Goal: Transaction & Acquisition: Purchase product/service

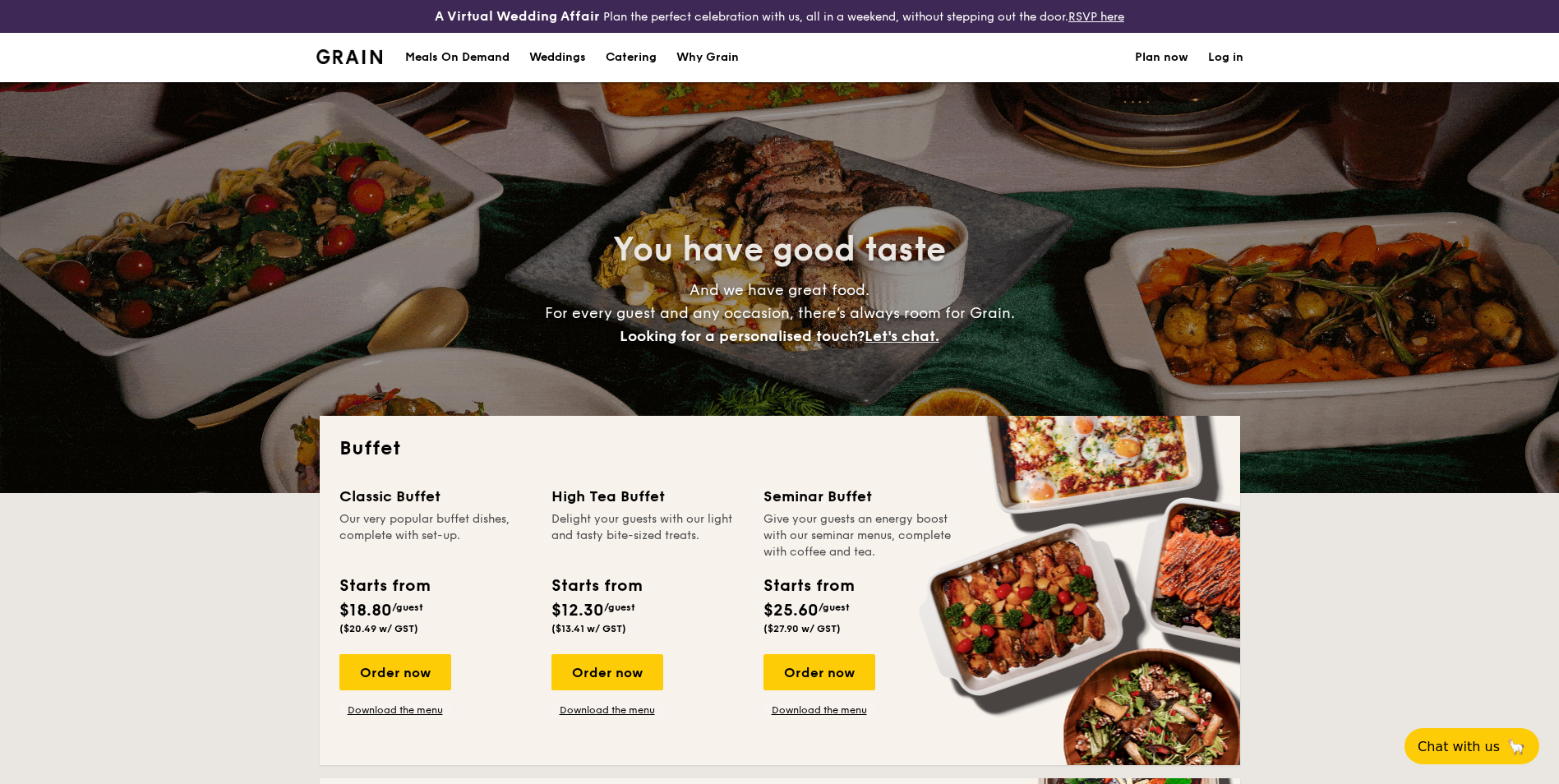
select select
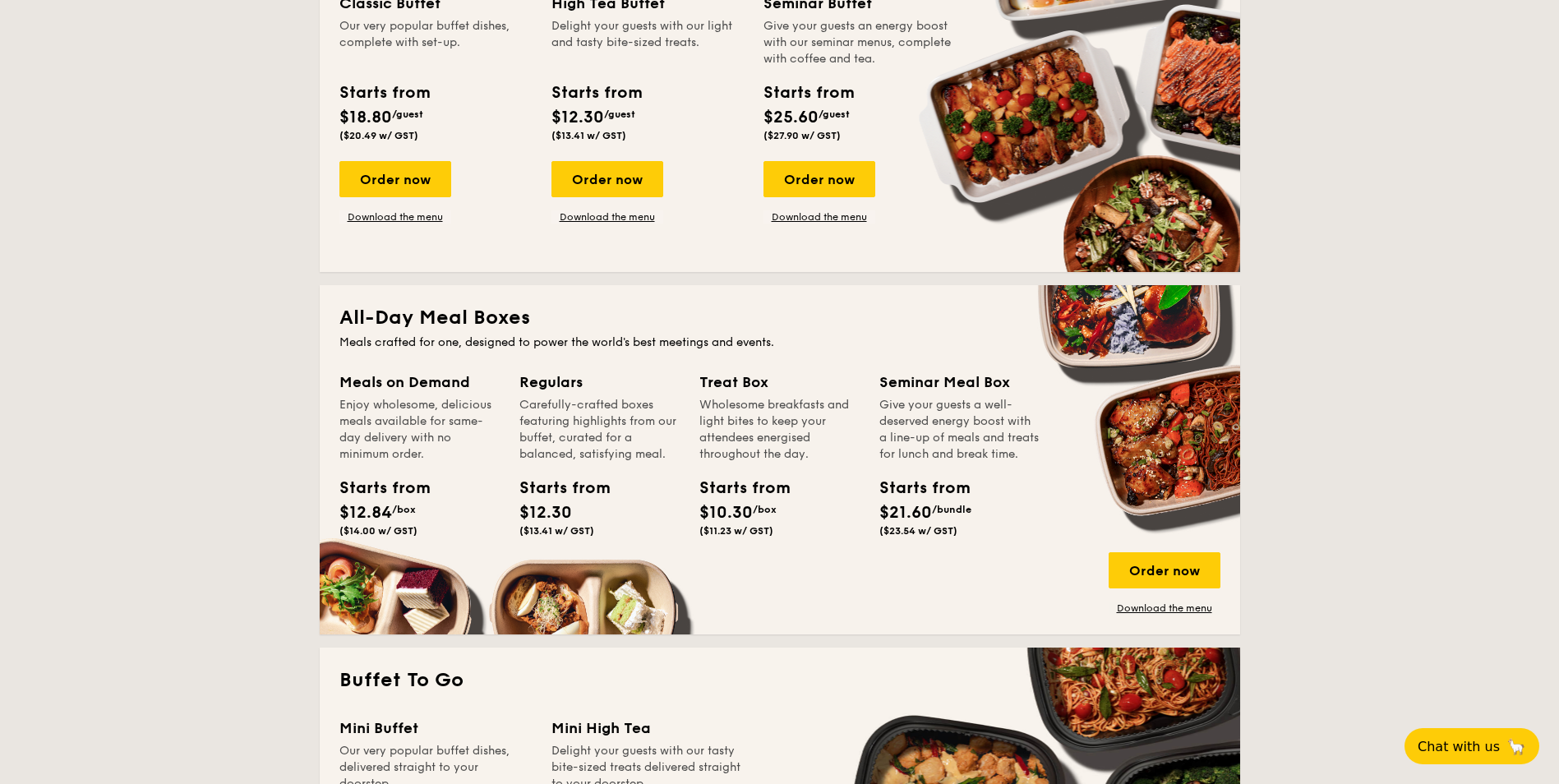
scroll to position [493, 0]
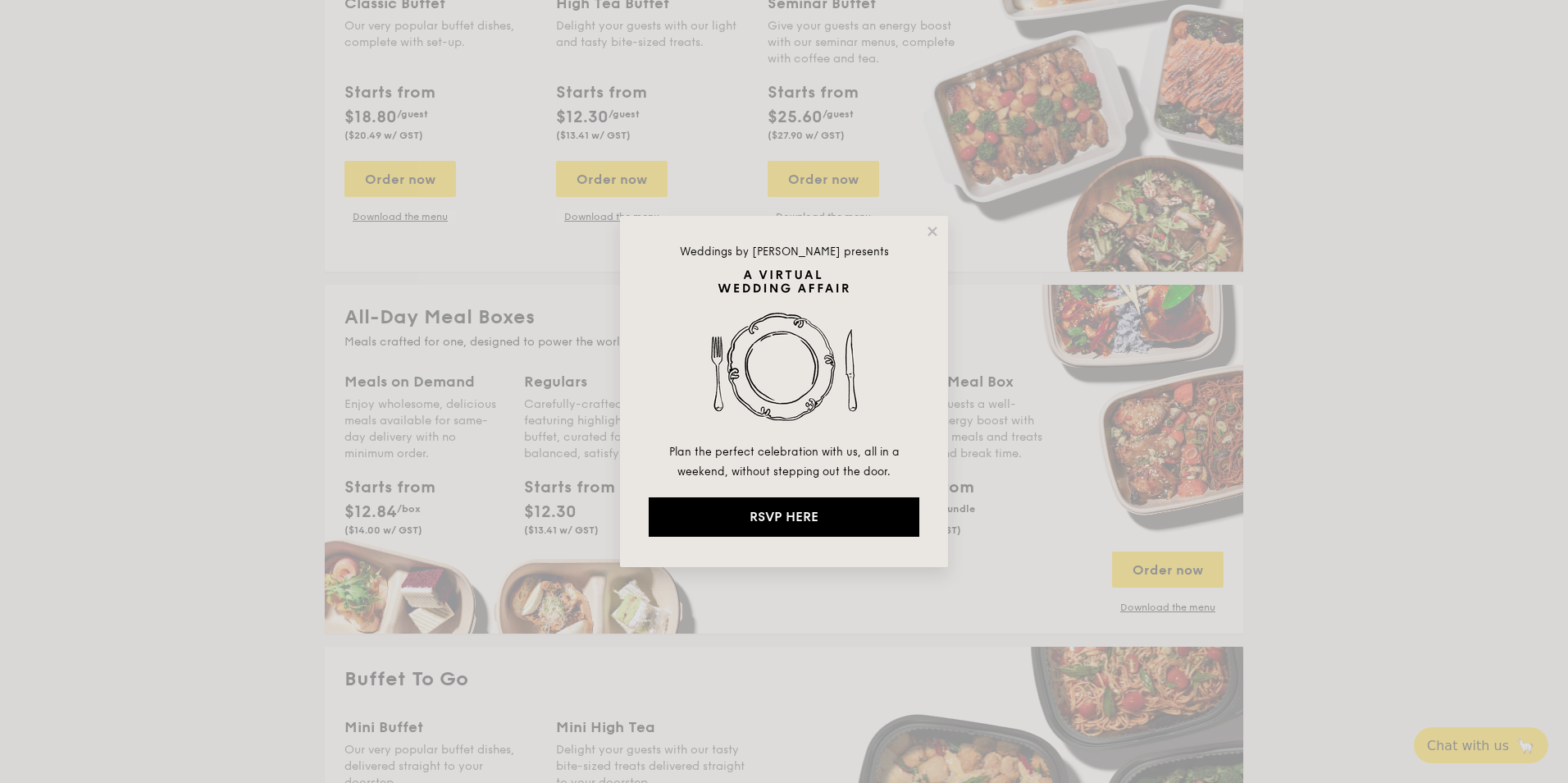
click at [924, 236] on div "Weddings by [PERSON_NAME] presents Plan the perfect celebration with us, all in…" at bounding box center [784, 391] width 328 height 351
click at [932, 229] on icon at bounding box center [932, 230] width 9 height 9
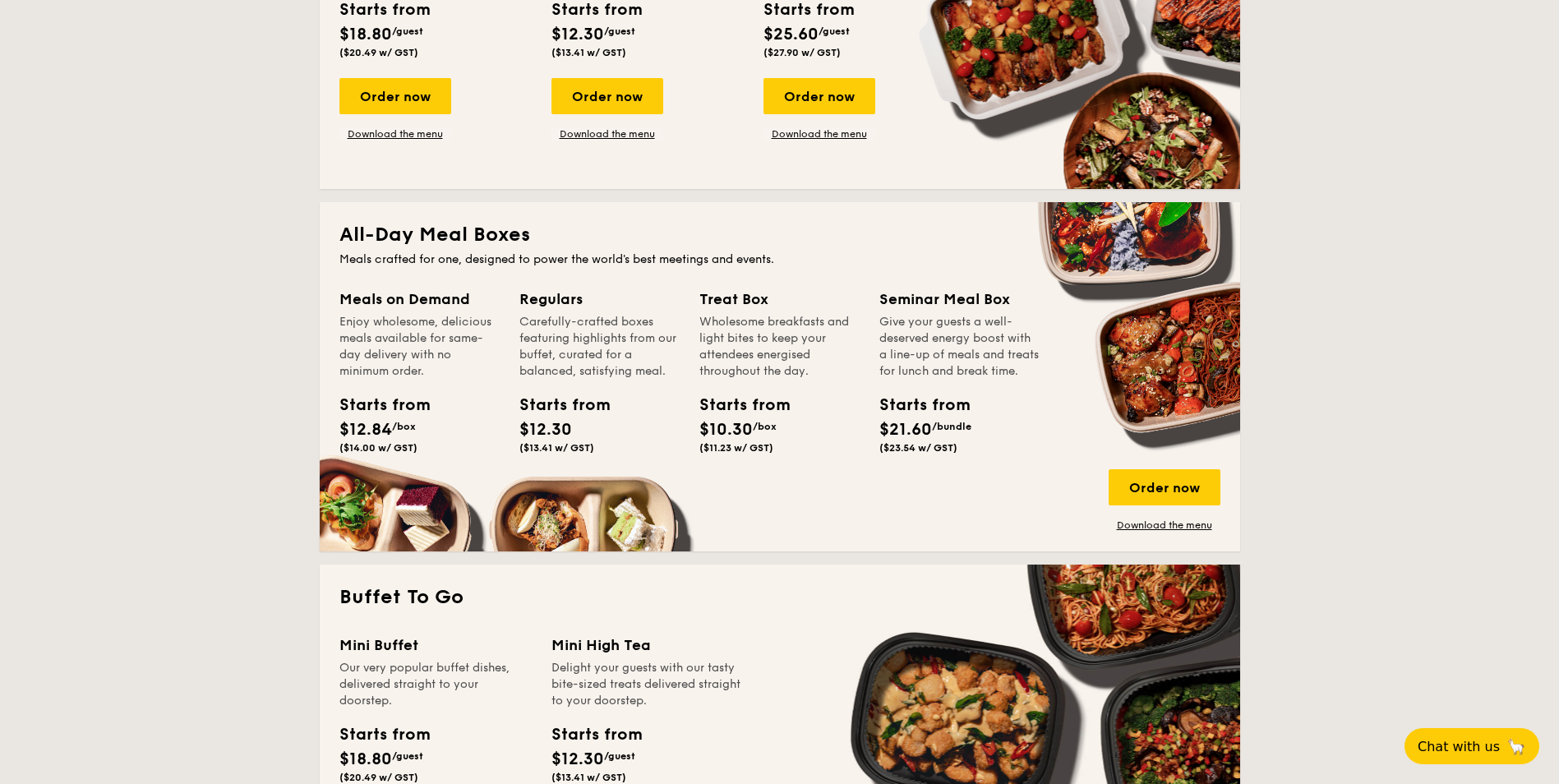
scroll to position [575, 0]
click at [1156, 490] on div "Order now" at bounding box center [1164, 488] width 112 height 37
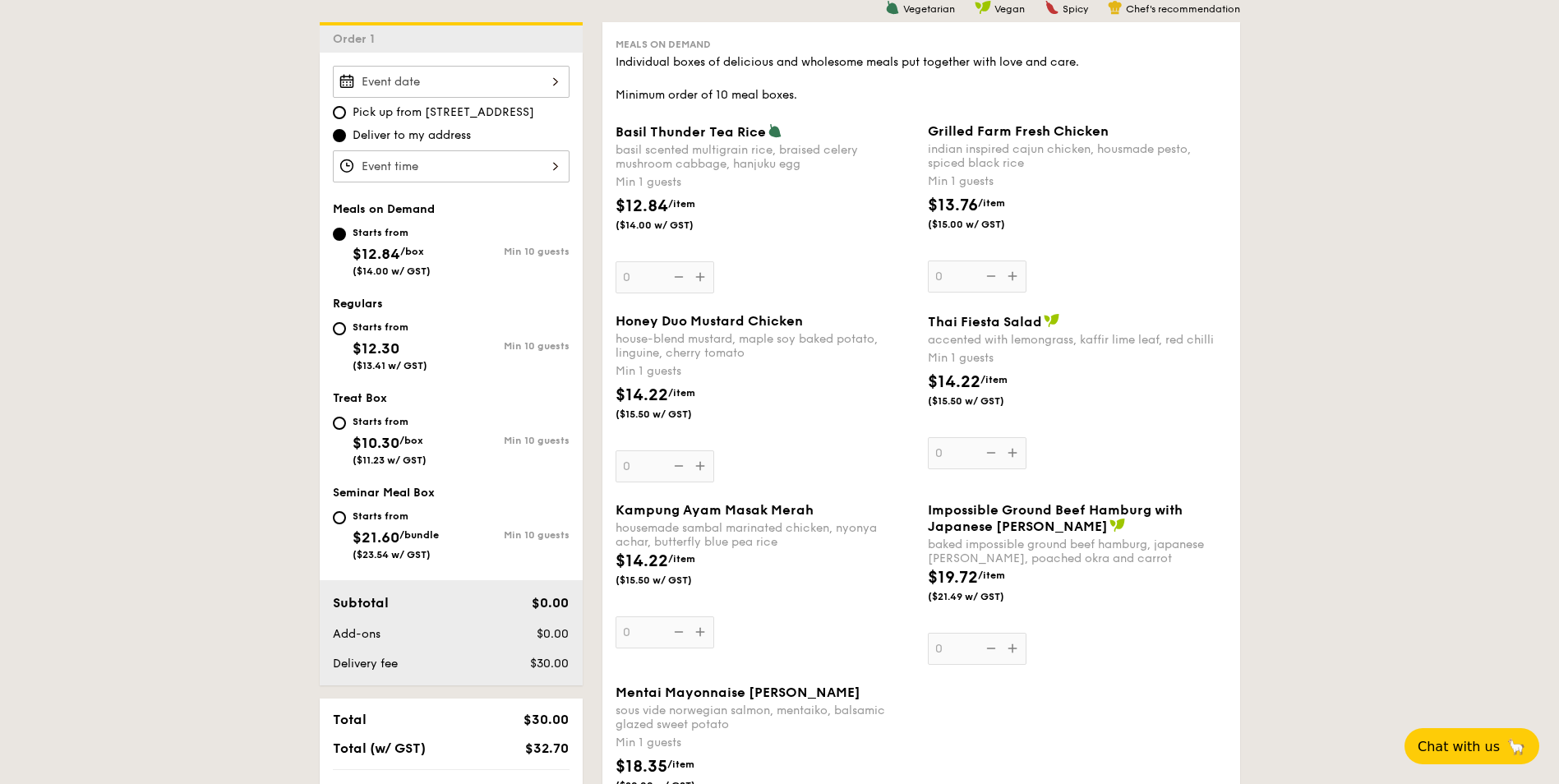
scroll to position [493, 0]
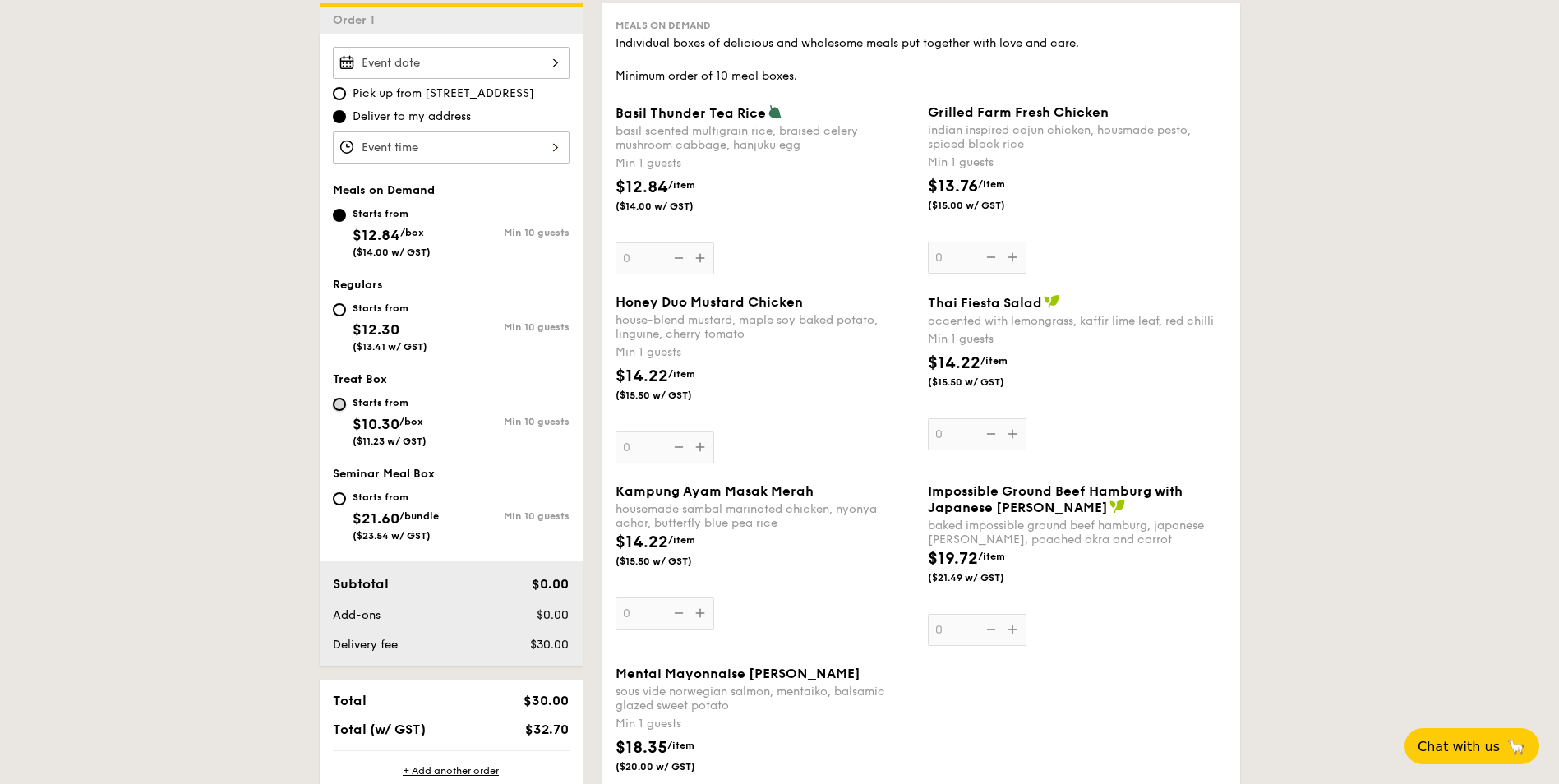
click at [338, 405] on input "Starts from $10.30 /box ($11.23 w/ GST) Min 10 guests" at bounding box center [339, 404] width 13 height 13
radio input "true"
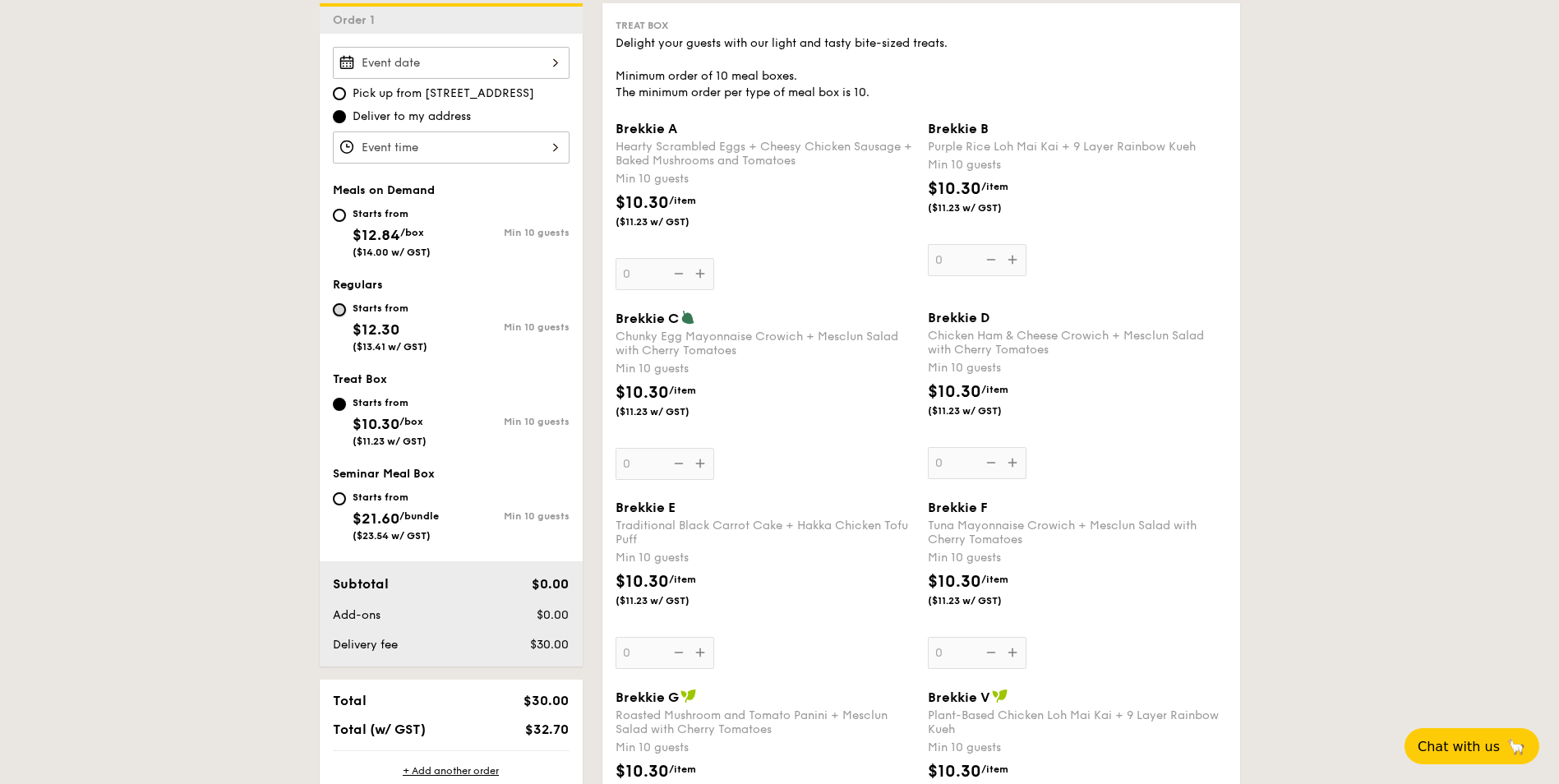
click at [341, 313] on input "Starts from $12.30 ($13.41 w/ GST) Min 10 guests" at bounding box center [339, 309] width 13 height 13
radio input "true"
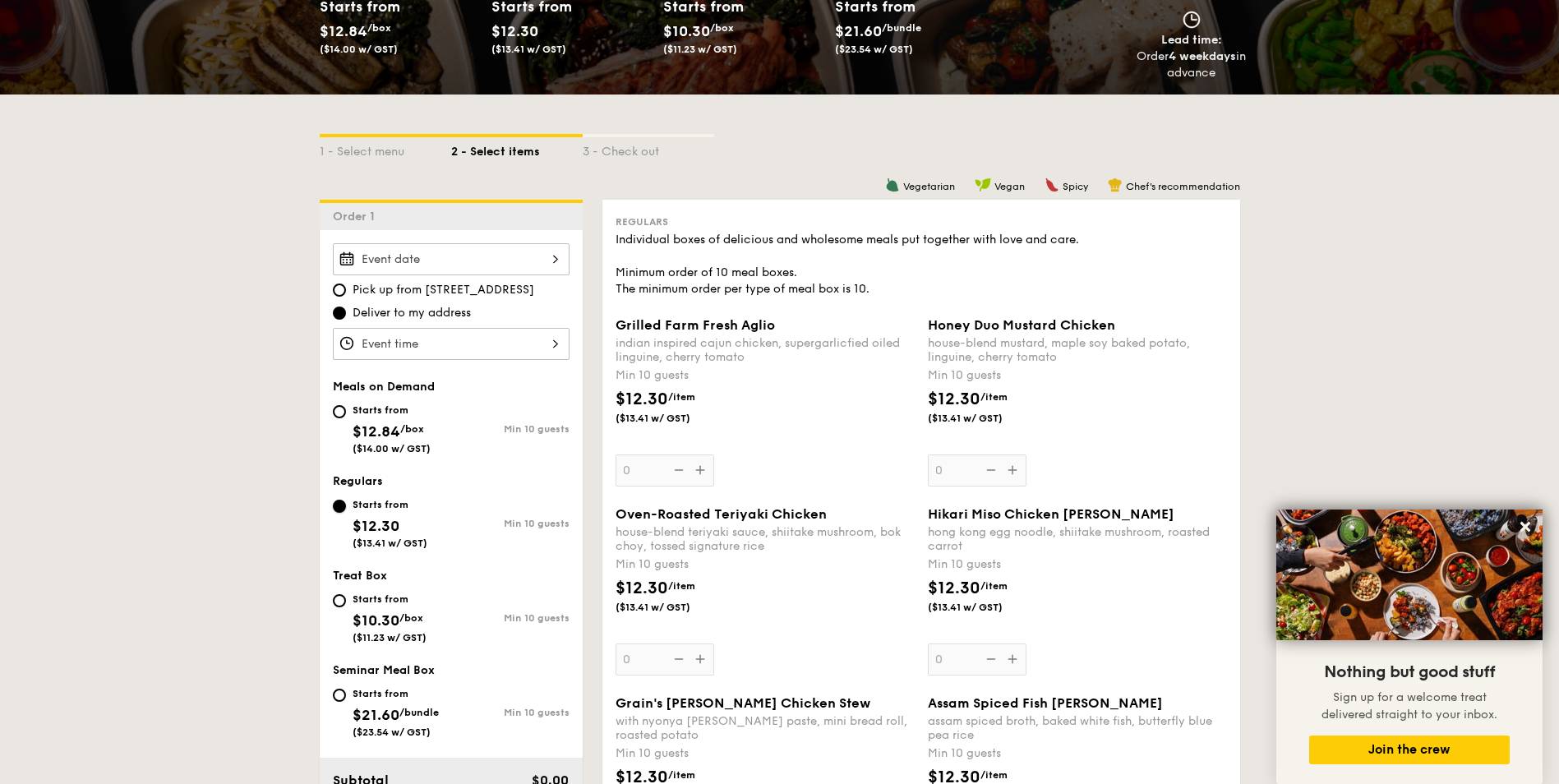
scroll to position [246, 0]
